Goal: Task Accomplishment & Management: Use online tool/utility

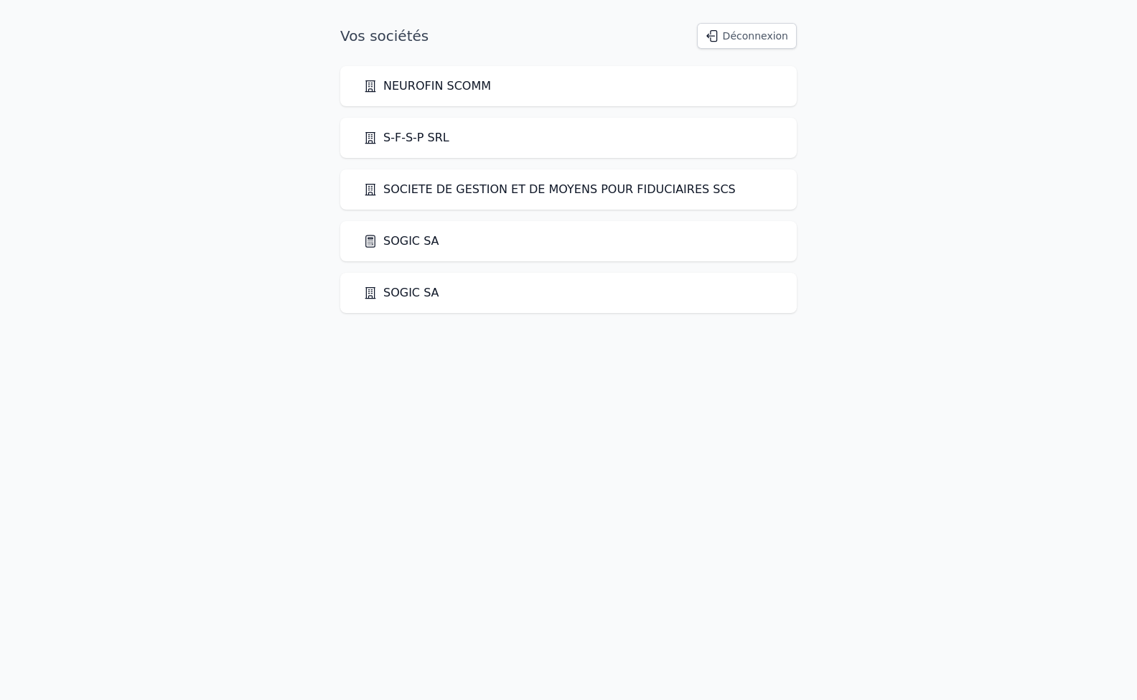
click at [405, 296] on link "SOGIC SA" at bounding box center [401, 292] width 76 height 17
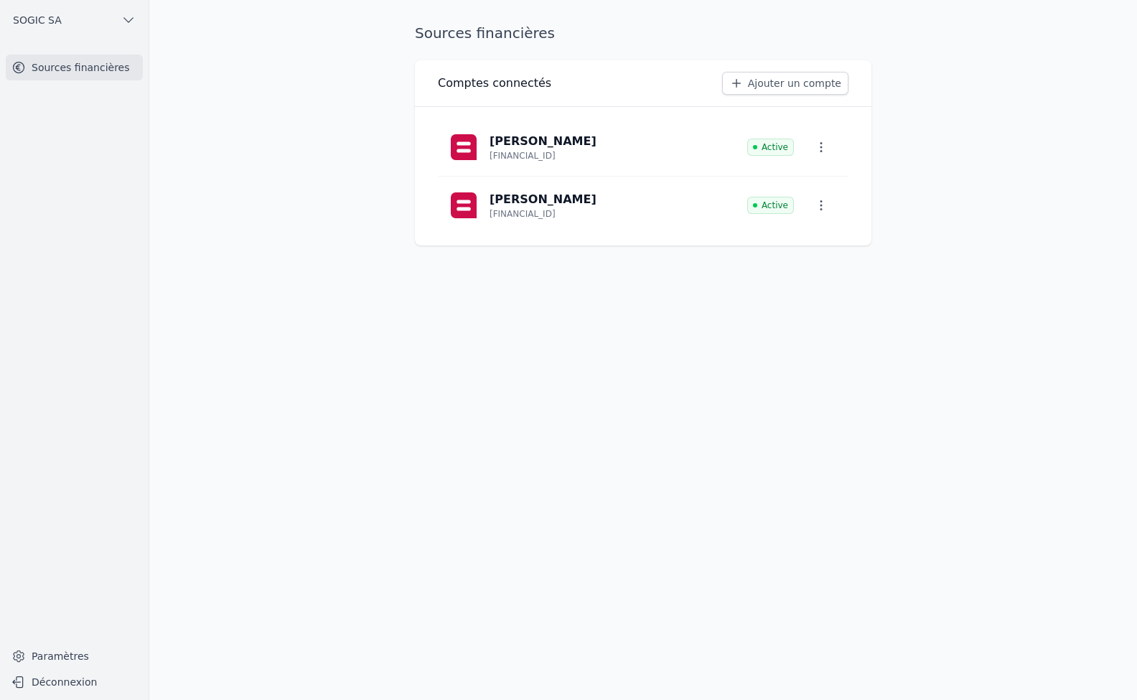
click at [44, 19] on span "SOGIC SA" at bounding box center [37, 20] width 49 height 14
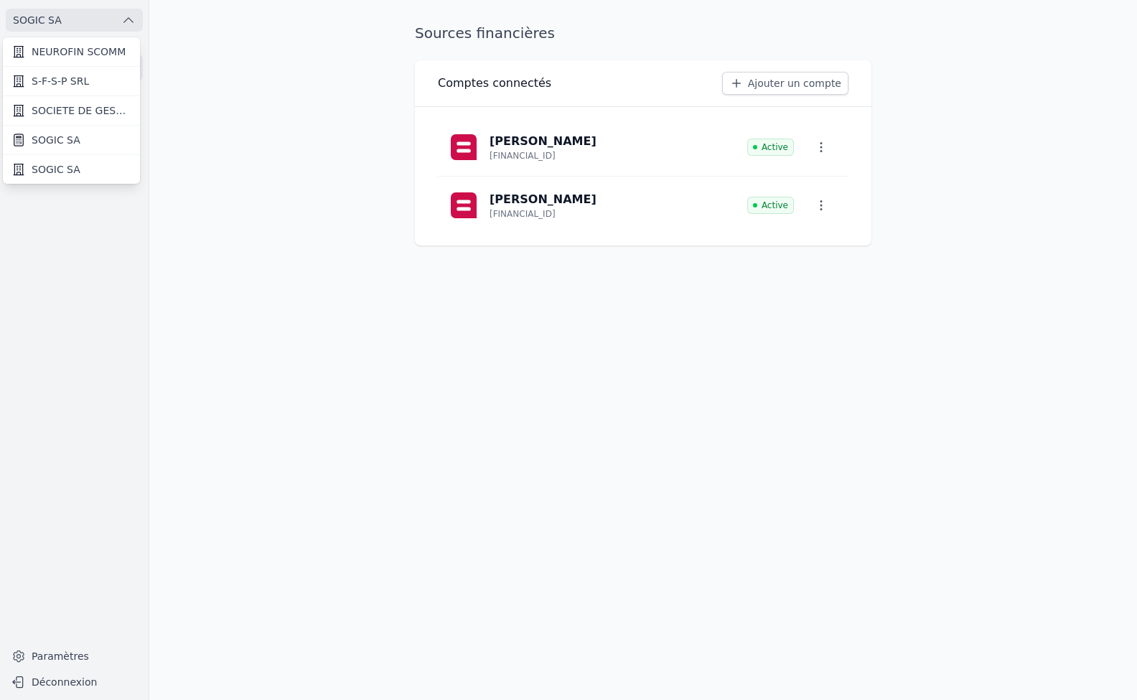
click at [66, 141] on span "SOGIC SA" at bounding box center [56, 140] width 49 height 14
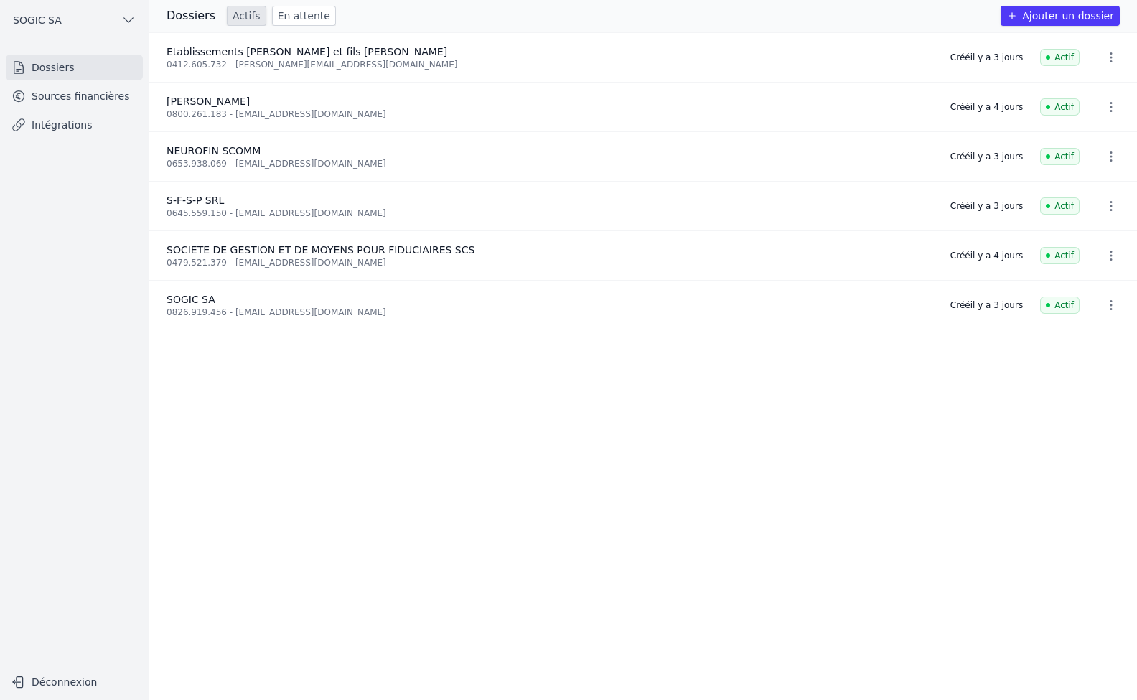
click at [50, 125] on link "Intégrations" at bounding box center [74, 125] width 137 height 26
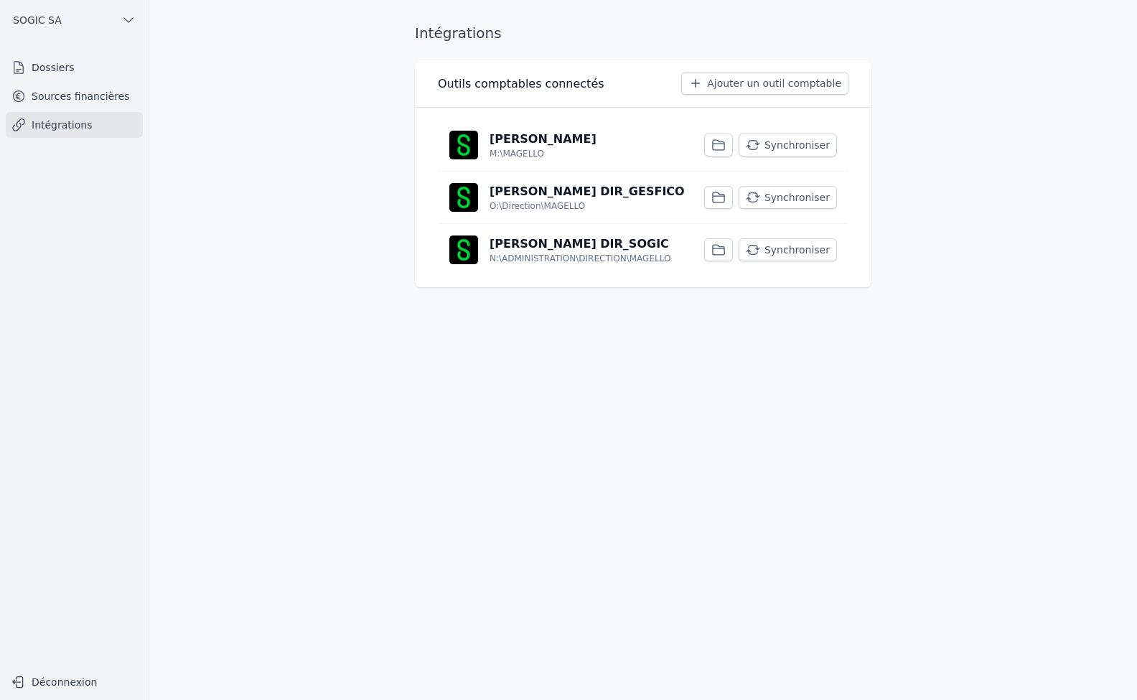
click at [781, 249] on button "Synchroniser" at bounding box center [787, 249] width 98 height 23
click at [787, 196] on button "Synchroniser" at bounding box center [787, 197] width 98 height 23
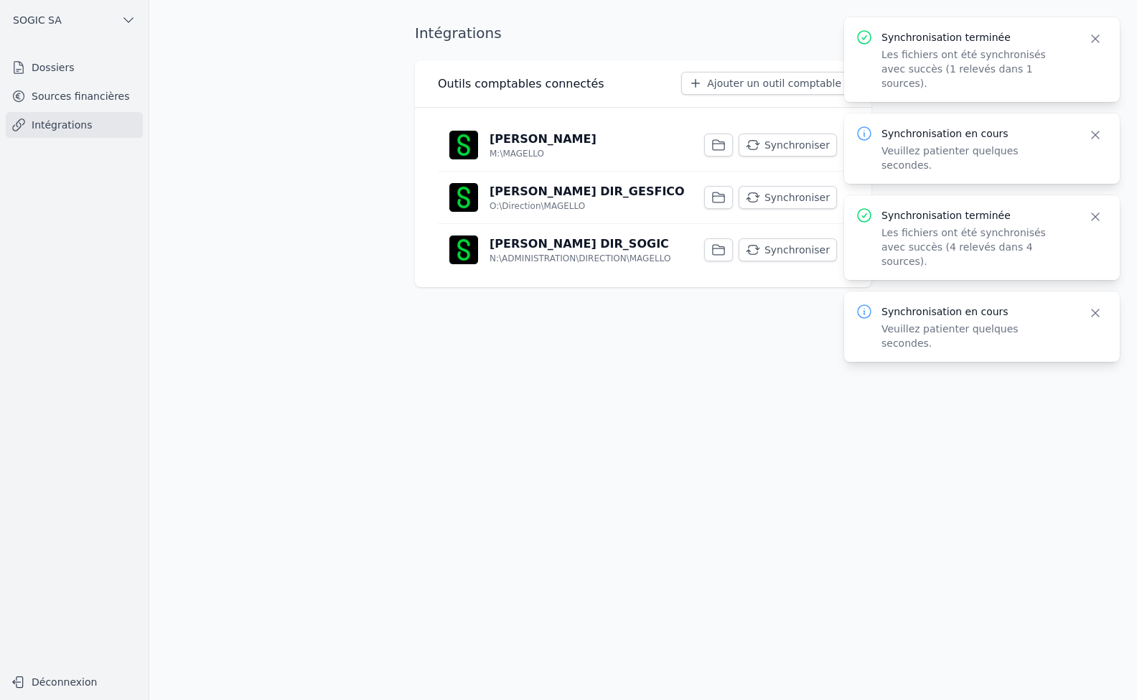
click at [771, 149] on button "Synchroniser" at bounding box center [787, 144] width 98 height 23
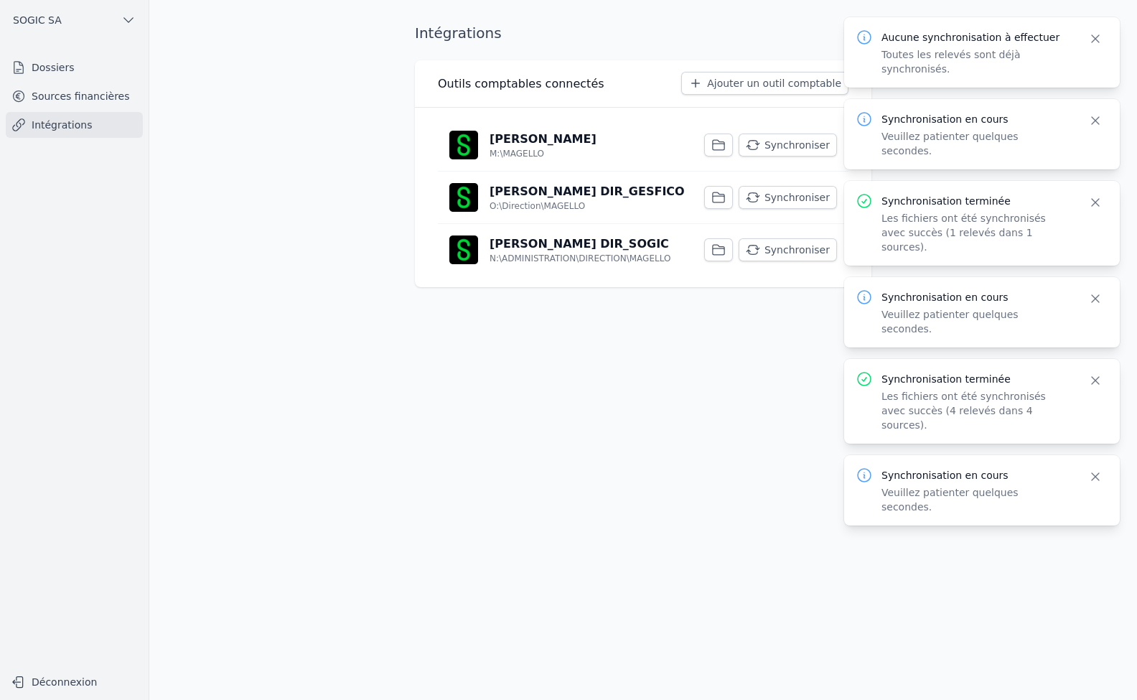
click at [518, 249] on p "[PERSON_NAME] DIR_SOGIC" at bounding box center [578, 243] width 179 height 17
